Goal: Information Seeking & Learning: Learn about a topic

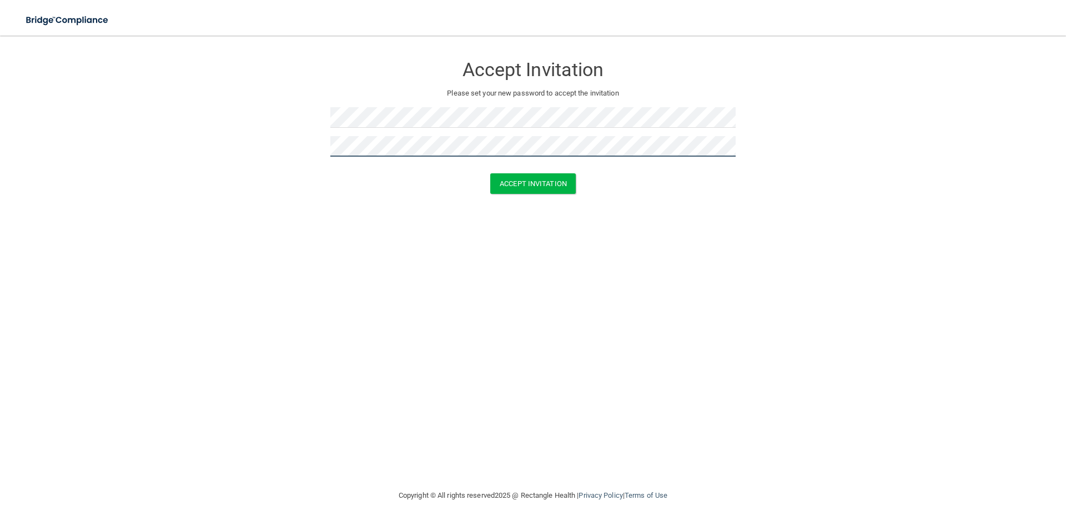
click at [490, 173] on button "Accept Invitation" at bounding box center [532, 183] width 85 height 21
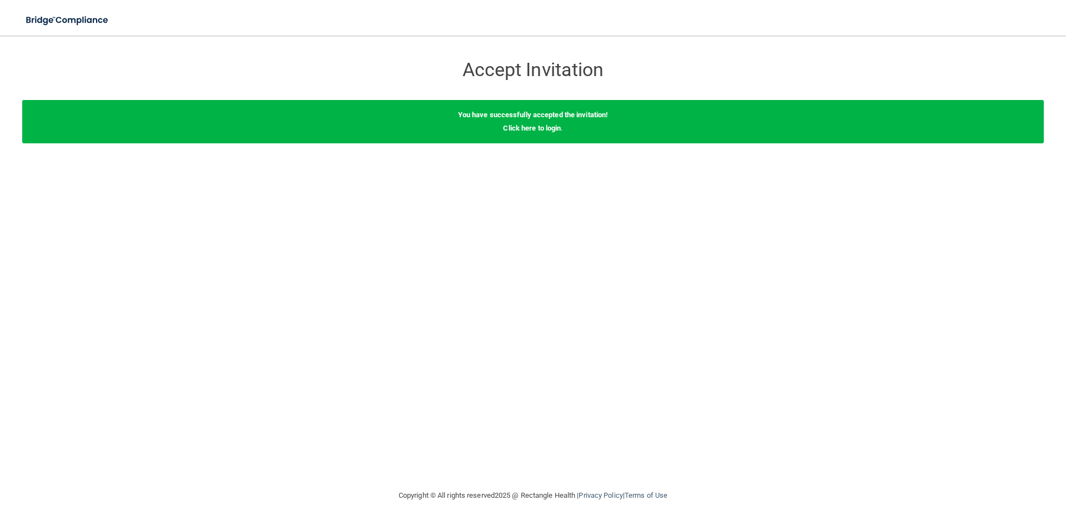
click at [537, 211] on div "Accept Invitation Please set your new password to accept the invitation Accept …" at bounding box center [532, 262] width 1021 height 431
click at [539, 130] on link "Click here to login" at bounding box center [532, 128] width 58 height 8
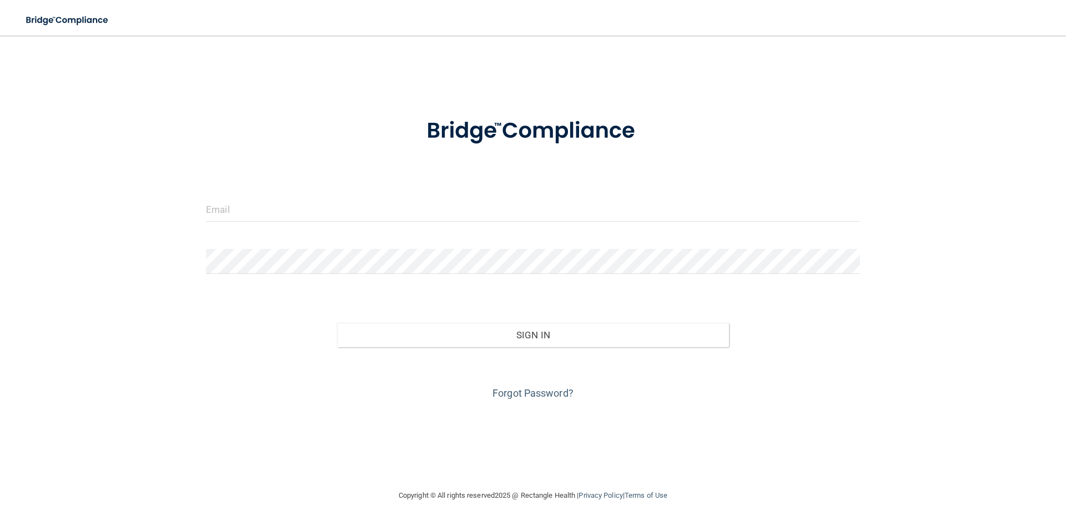
click at [318, 194] on form "Invalid email/password. You don't have permission to access that page. Sign In …" at bounding box center [533, 252] width 654 height 300
click at [310, 209] on input "email" at bounding box center [533, 208] width 654 height 25
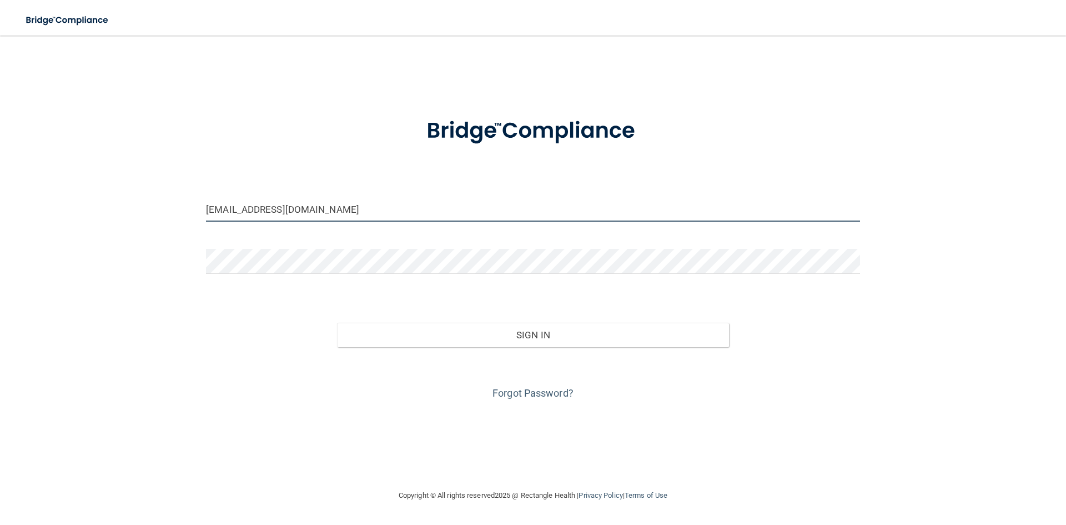
type input "Iris.vale@giurgentcare.com"
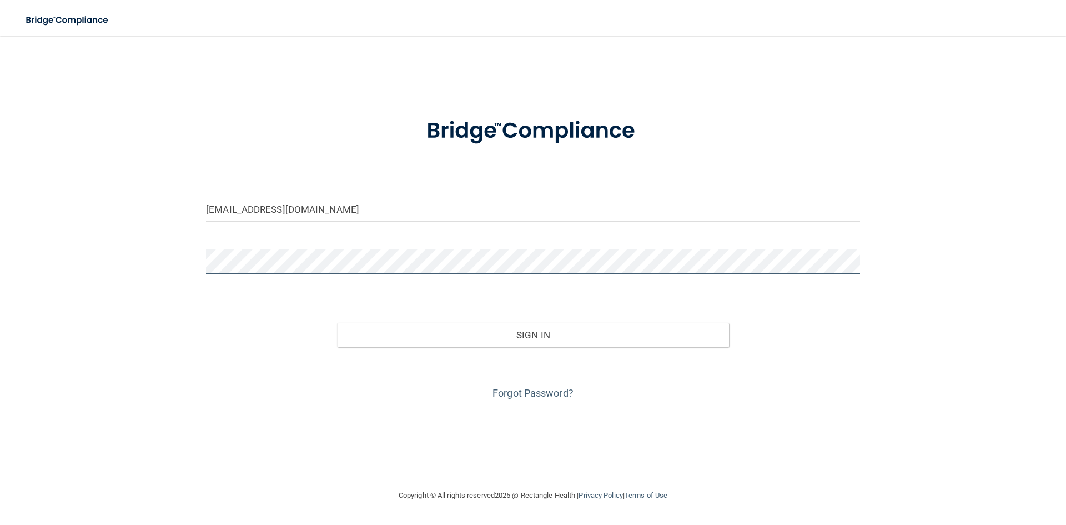
click at [337, 322] on button "Sign In" at bounding box center [533, 334] width 392 height 24
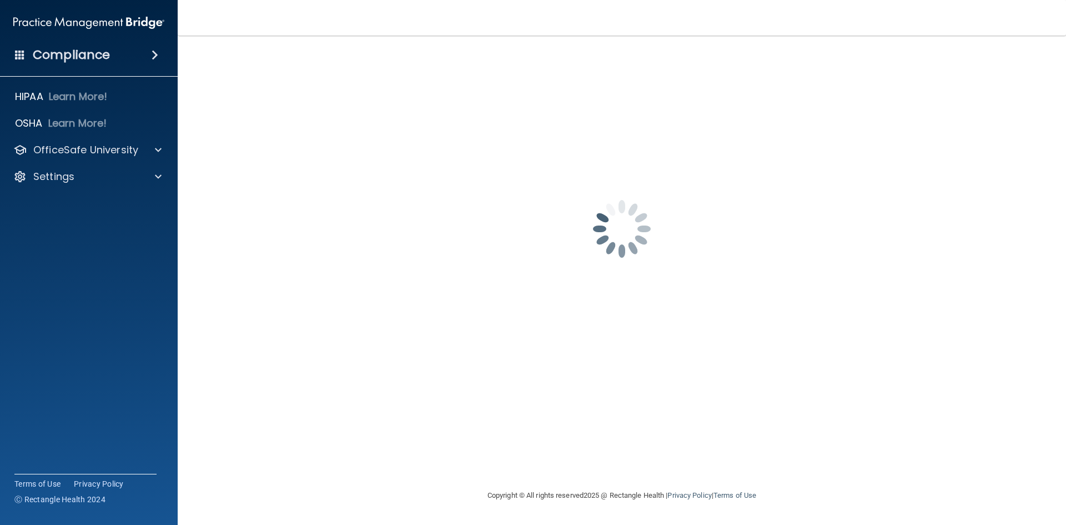
click at [803, 351] on div "iris.vale@giurgentcare.com Password is required Invalid email/password. You don…" at bounding box center [622, 262] width 844 height 431
click at [162, 152] on div at bounding box center [157, 149] width 28 height 13
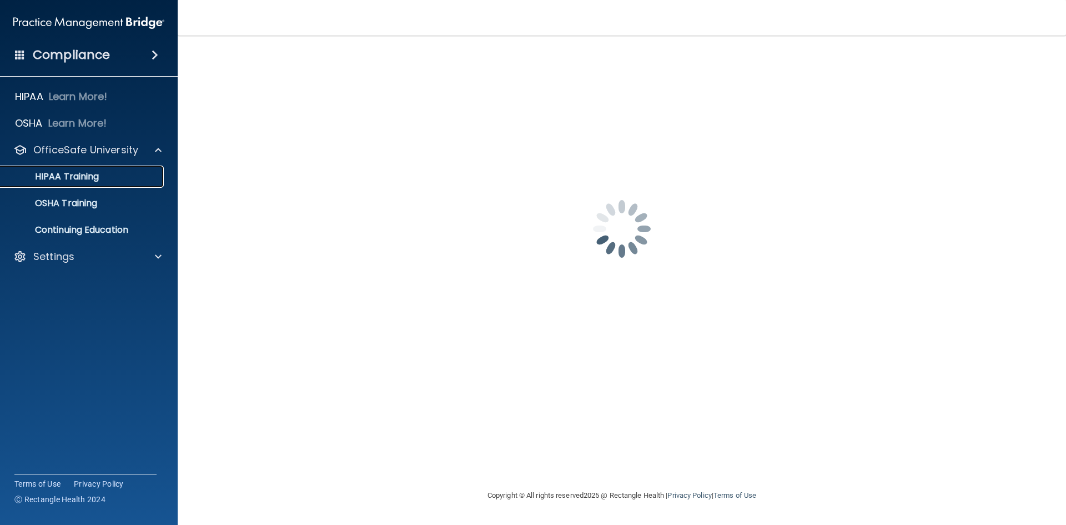
click at [75, 177] on p "HIPAA Training" at bounding box center [53, 176] width 92 height 11
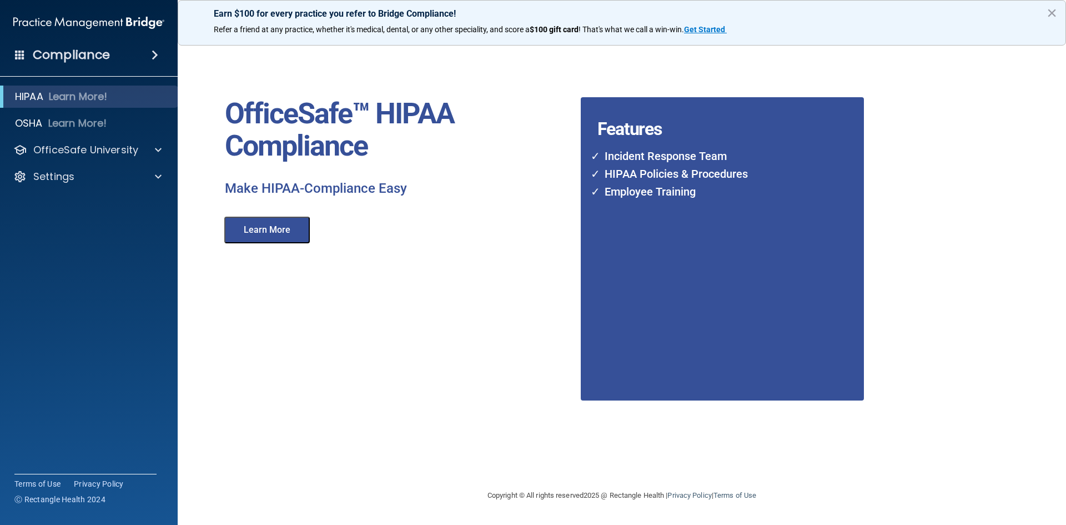
click at [281, 226] on button "Learn More" at bounding box center [266, 229] width 85 height 27
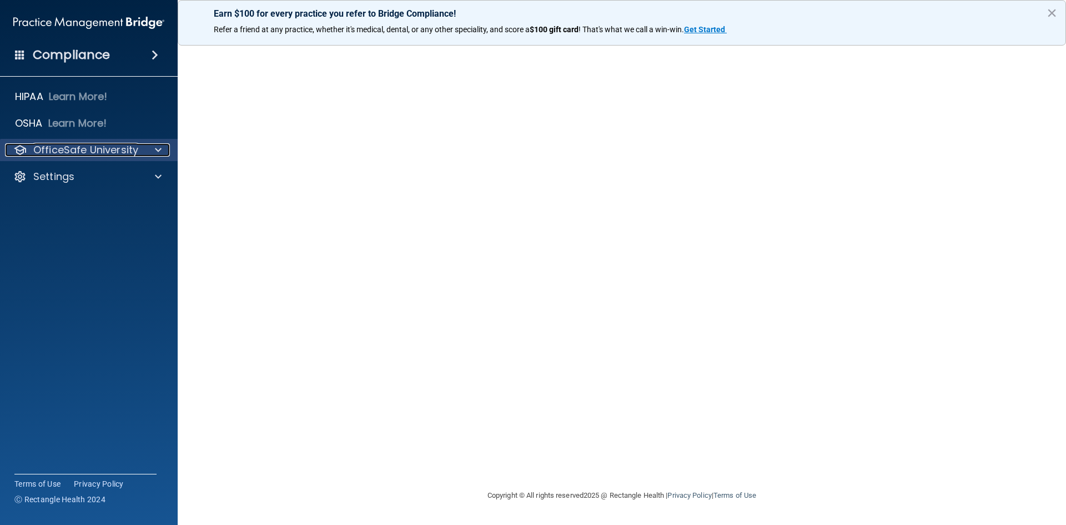
click at [147, 145] on div at bounding box center [157, 149] width 28 height 13
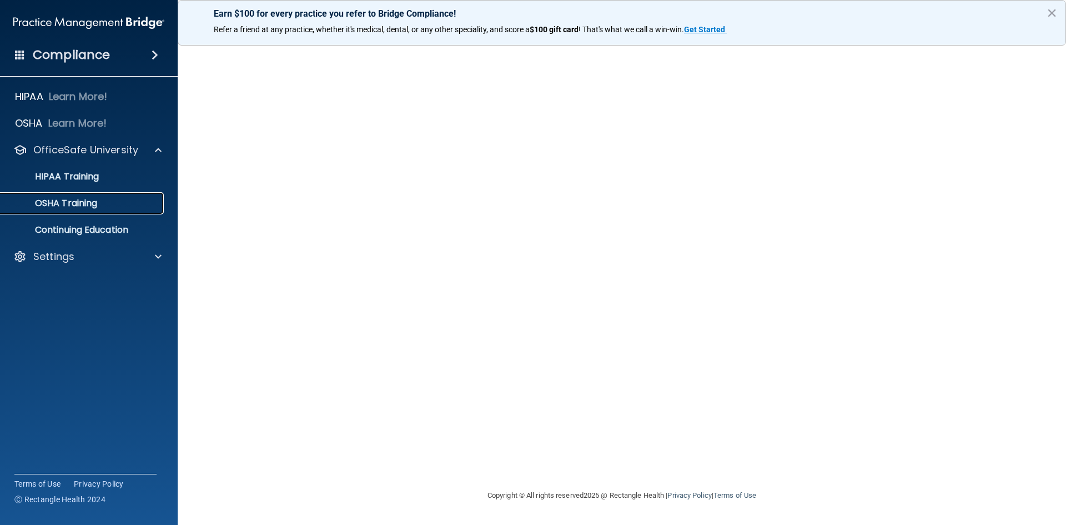
click at [64, 200] on p "OSHA Training" at bounding box center [52, 203] width 90 height 11
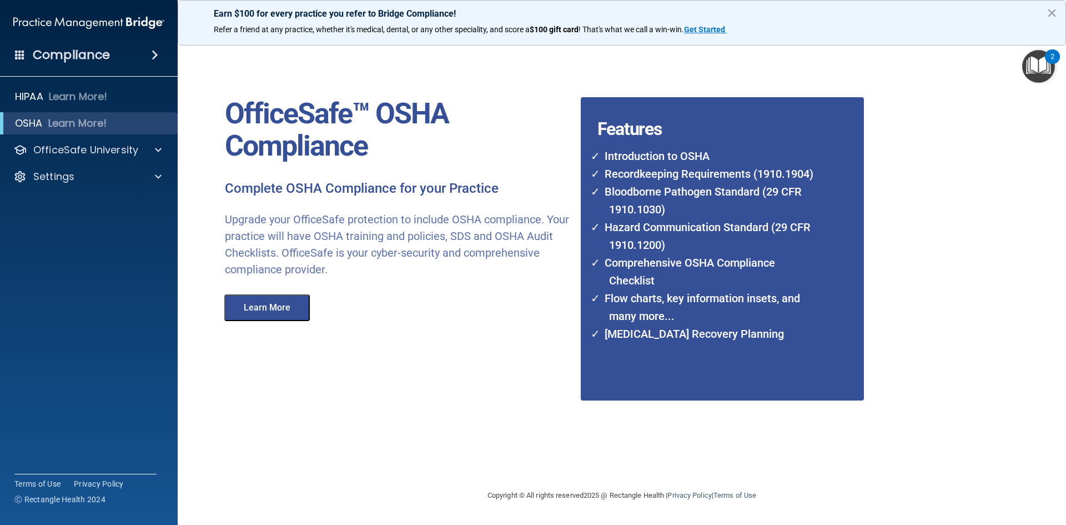
click at [306, 302] on button "Learn More" at bounding box center [266, 307] width 85 height 27
click at [93, 178] on div "Settings" at bounding box center [74, 176] width 138 height 13
click at [94, 202] on p "My Account" at bounding box center [83, 203] width 152 height 11
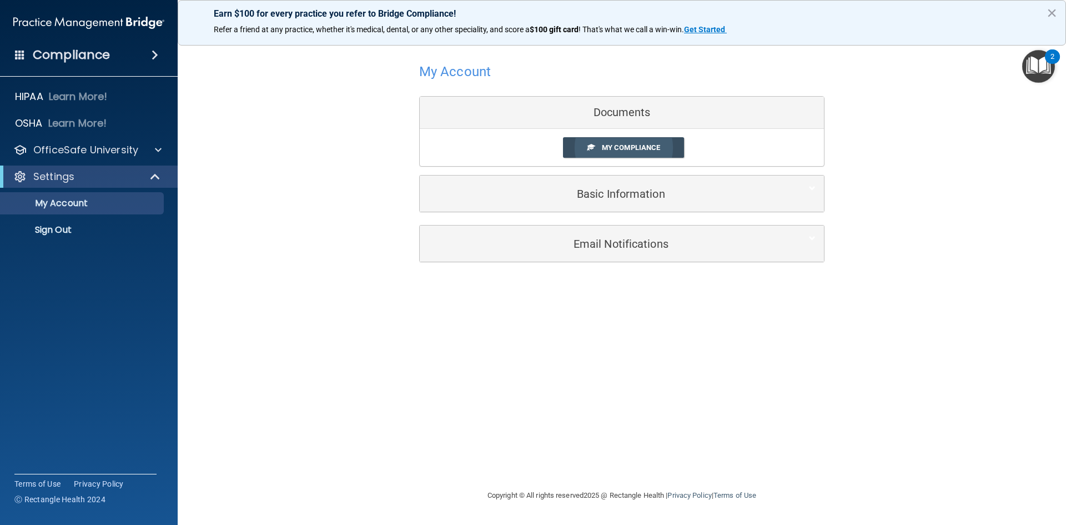
click at [616, 152] on span "My Compliance" at bounding box center [631, 147] width 58 height 8
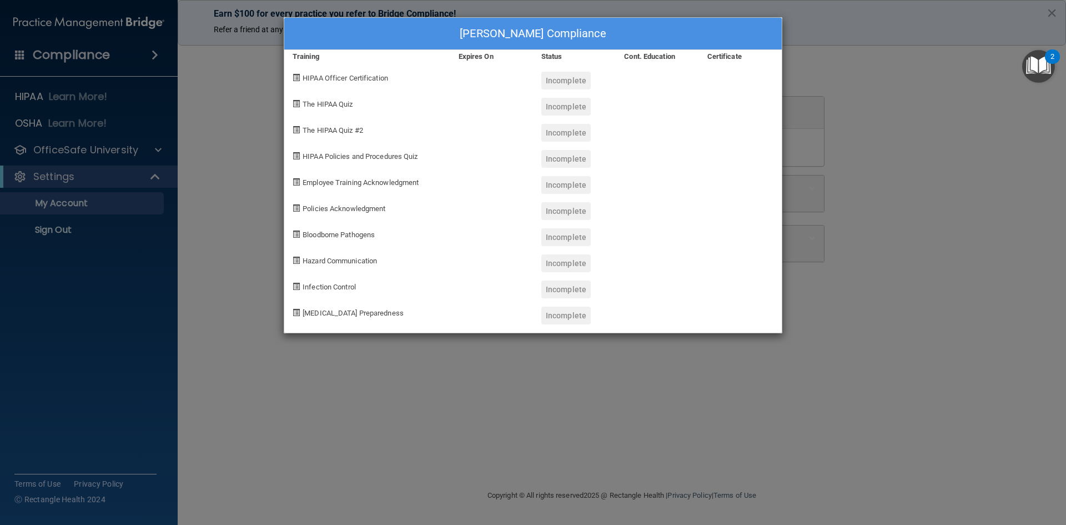
click at [894, 33] on div "[PERSON_NAME] Compliance Training Expires On Status Cont. Education Certificate…" at bounding box center [533, 262] width 1066 height 525
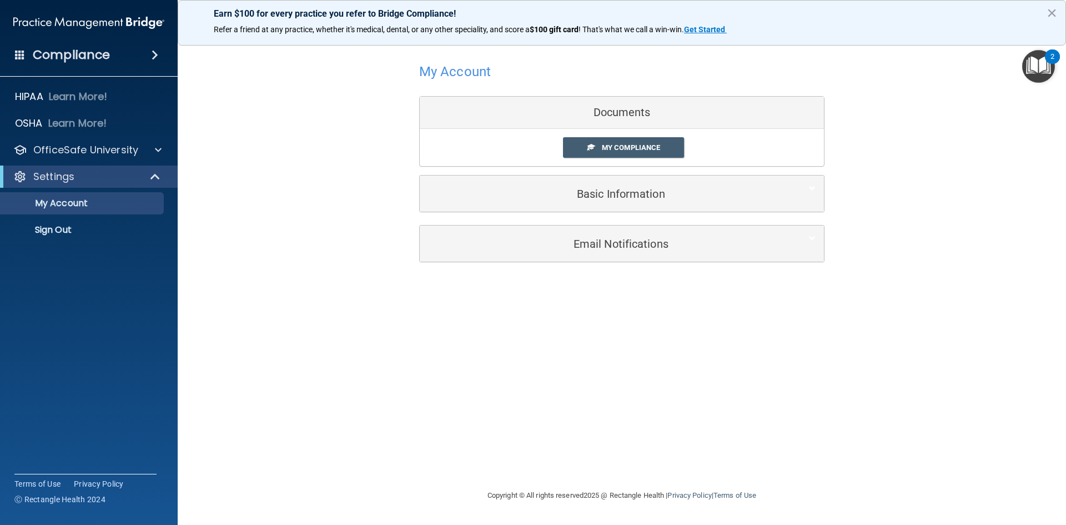
click at [1040, 73] on img "Open Resource Center, 2 new notifications" at bounding box center [1038, 66] width 33 height 33
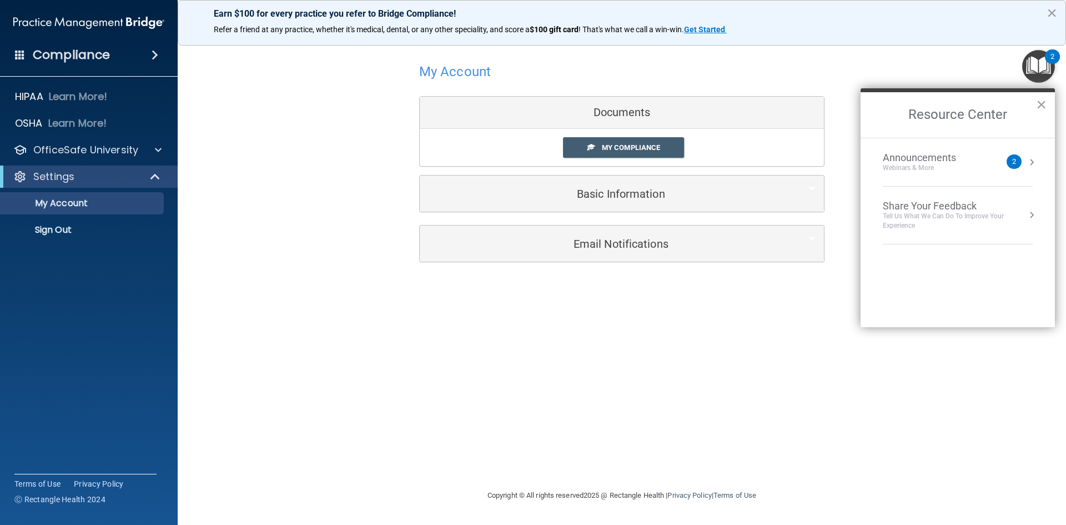
click at [1013, 152] on div "Announcements Webinars & More 2" at bounding box center [958, 162] width 150 height 21
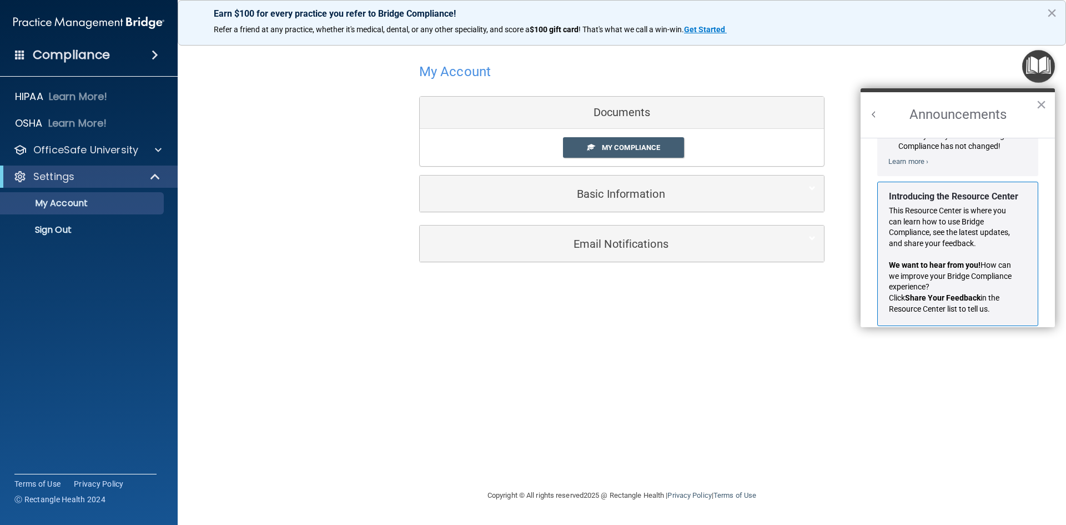
scroll to position [195, 0]
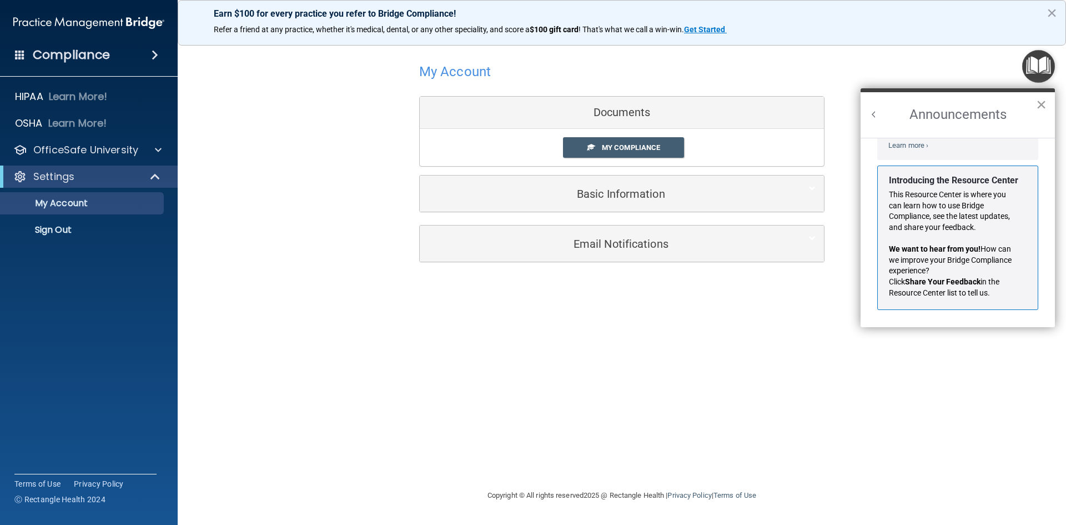
click at [1042, 103] on button "×" at bounding box center [1041, 104] width 11 height 18
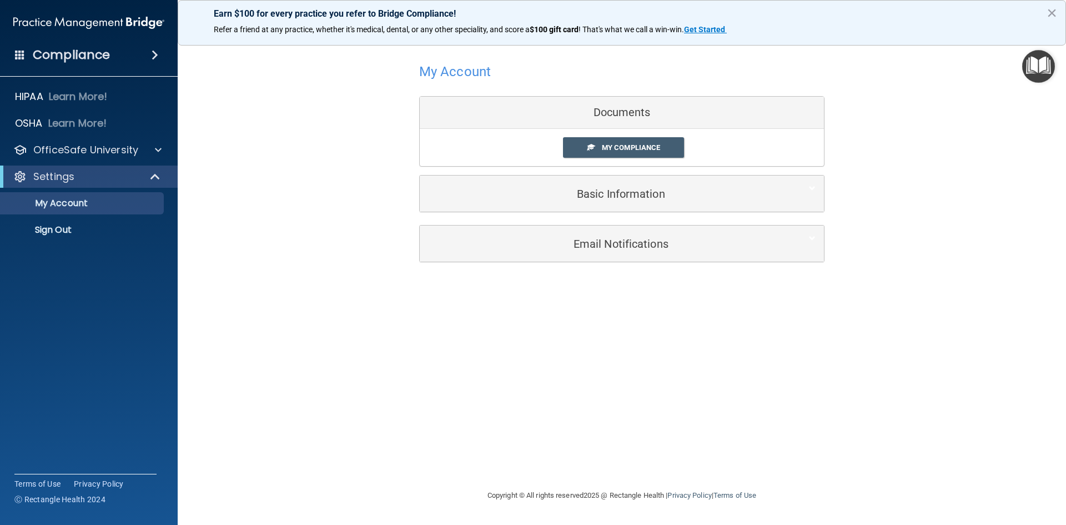
click at [742, 58] on div at bounding box center [621, 71] width 405 height 27
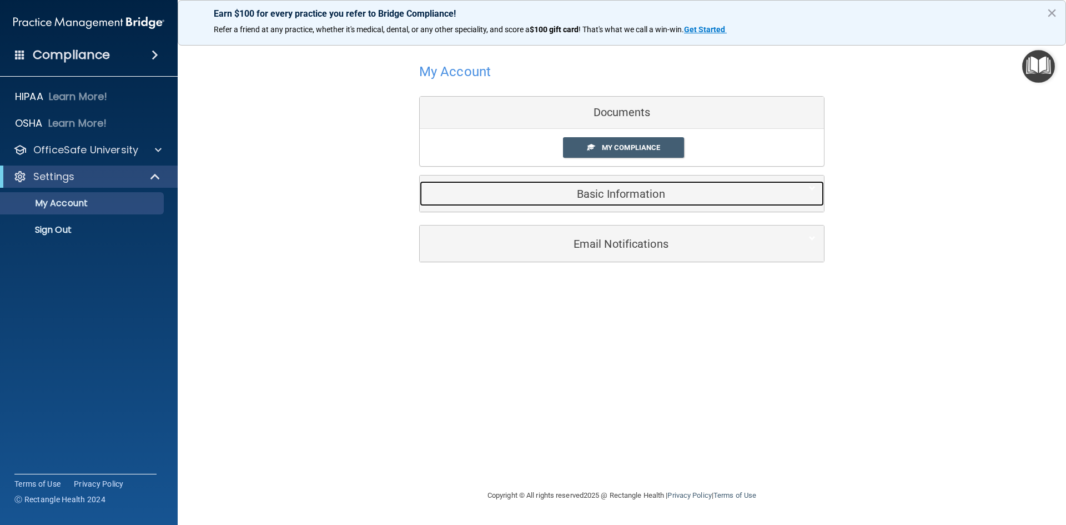
click at [563, 205] on div "Basic Information" at bounding box center [605, 193] width 370 height 25
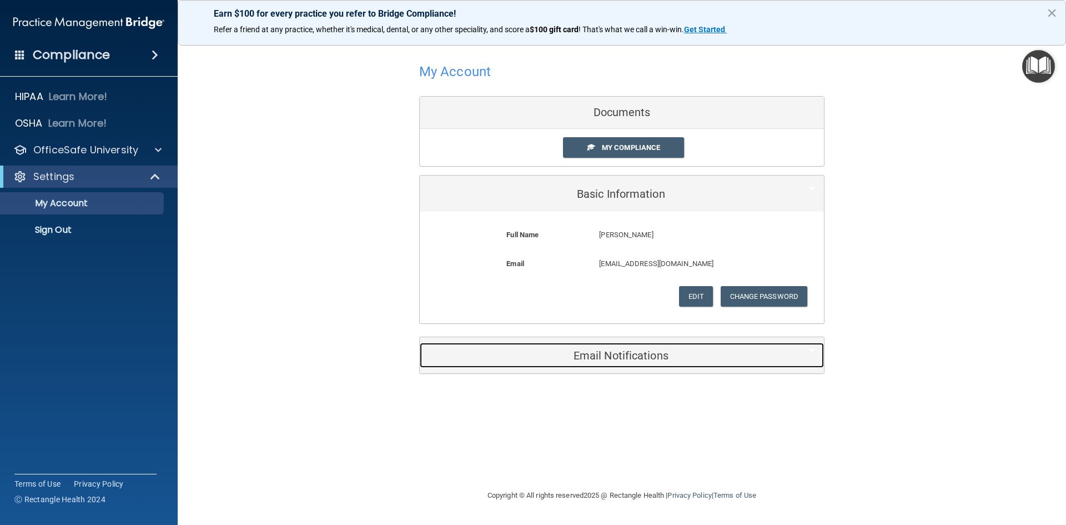
click at [646, 360] on h5 "Email Notifications" at bounding box center [605, 355] width 354 height 12
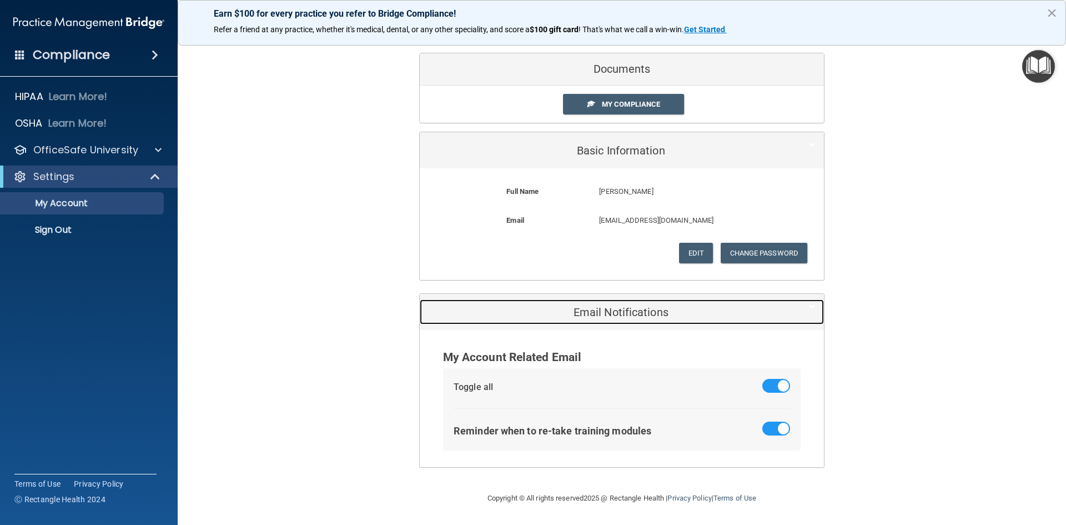
scroll to position [0, 0]
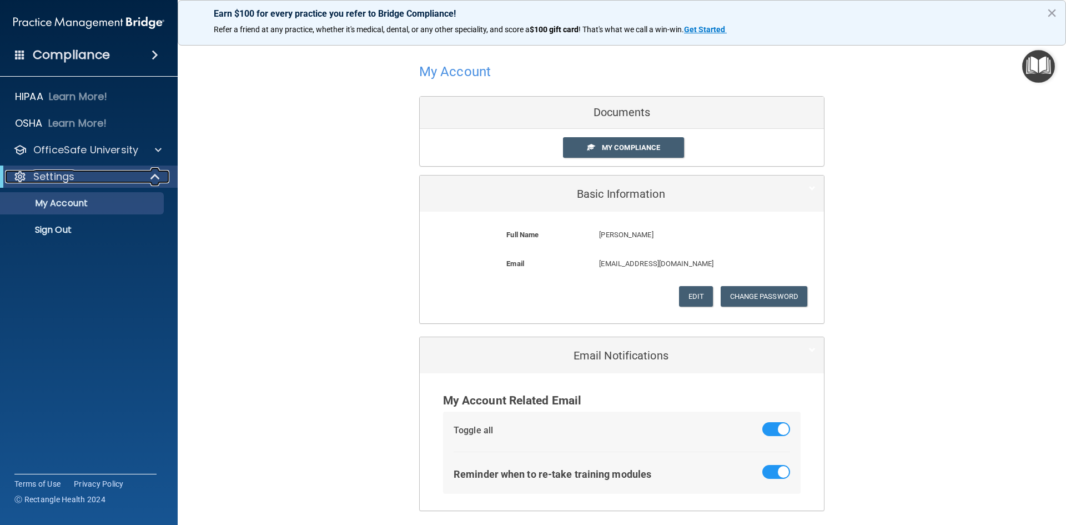
click at [138, 175] on div "Settings" at bounding box center [73, 176] width 137 height 13
click at [148, 154] on div at bounding box center [157, 149] width 28 height 13
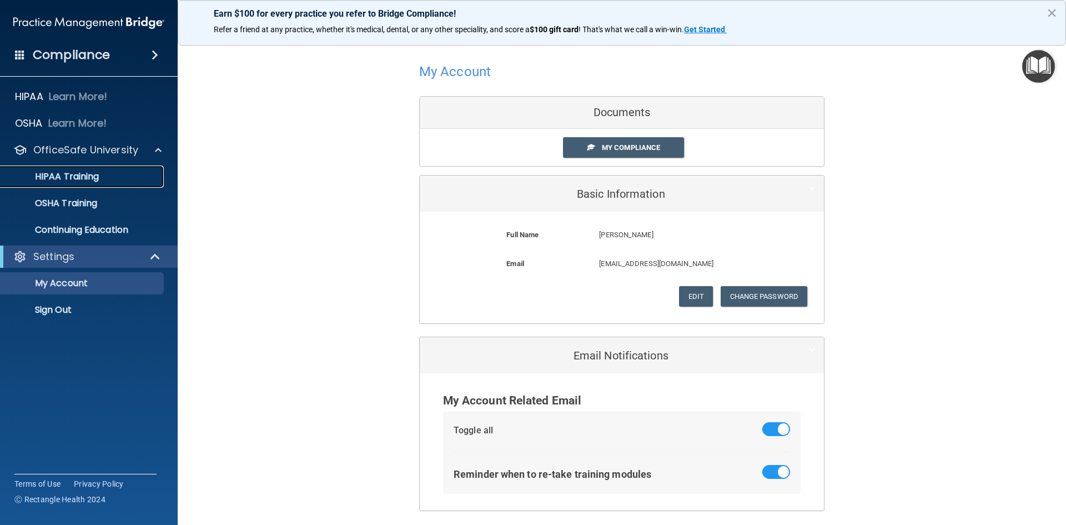
click at [78, 174] on p "HIPAA Training" at bounding box center [53, 176] width 92 height 11
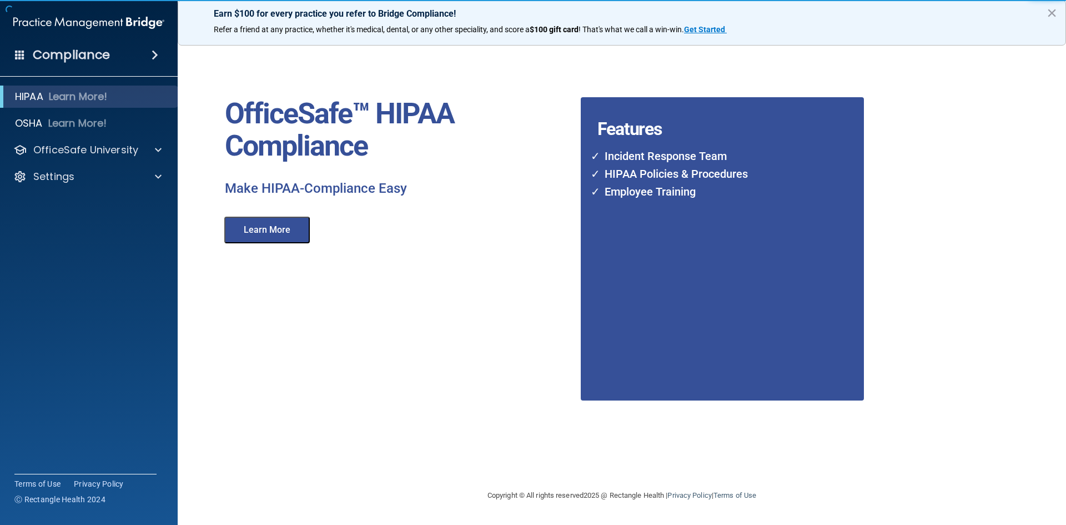
drag, startPoint x: 723, startPoint y: 274, endPoint x: 697, endPoint y: 270, distance: 26.5
click at [721, 274] on div "Incident Response Team HIPAA Policies & Procedures Employee Training" at bounding box center [700, 251] width 239 height 218
